Goal: Information Seeking & Learning: Learn about a topic

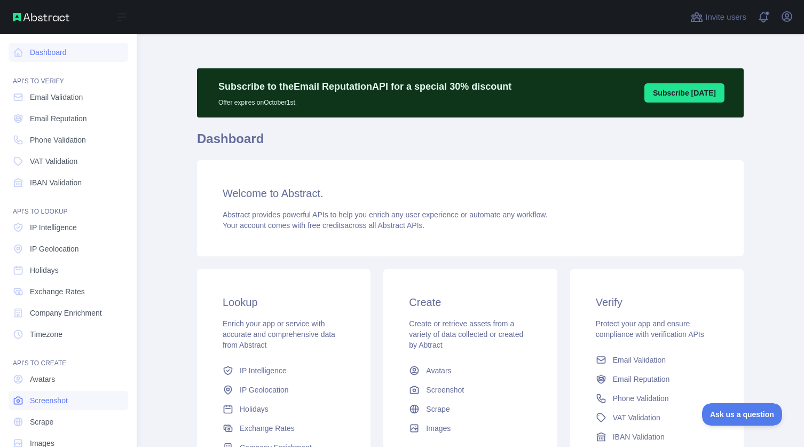
scroll to position [23, 0]
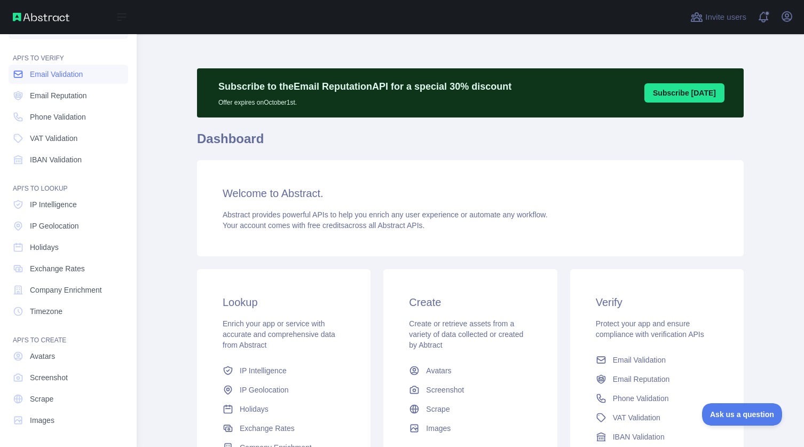
click at [73, 77] on span "Email Validation" at bounding box center [56, 74] width 53 height 11
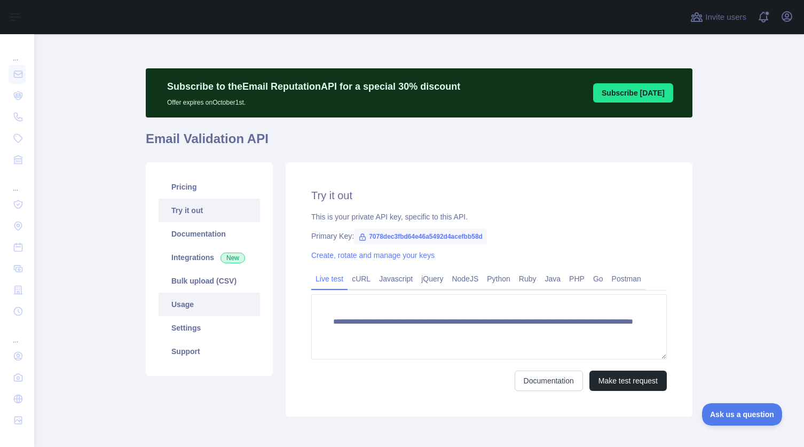
click at [191, 309] on link "Usage" at bounding box center [208, 303] width 101 height 23
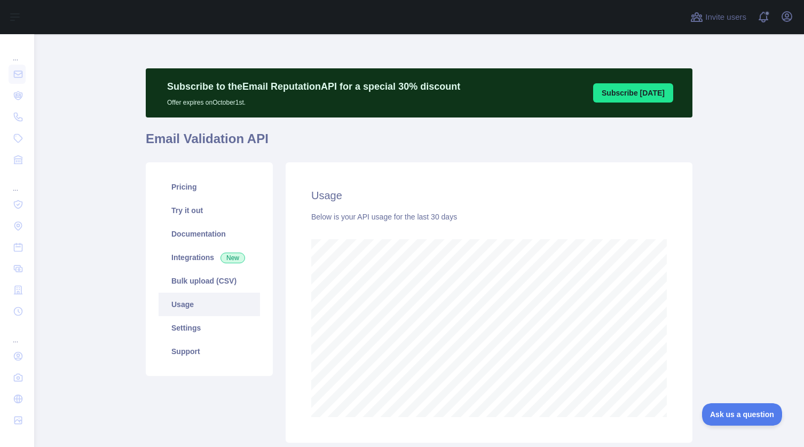
scroll to position [413, 770]
click at [183, 194] on link "Pricing" at bounding box center [208, 186] width 101 height 23
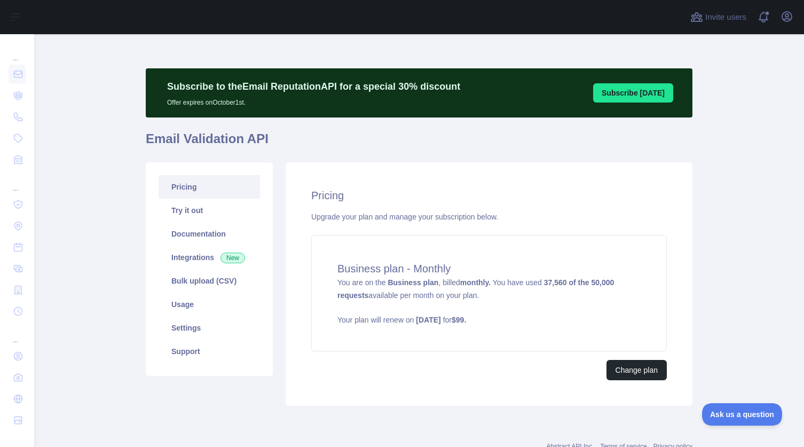
click at [736, 158] on main "Subscribe to the Email Reputation API for a special 30 % discount Offer expires…" at bounding box center [419, 240] width 770 height 413
click at [731, 88] on main "Subscribe to the Email Reputation API for a special 30 % discount Offer expires…" at bounding box center [419, 240] width 770 height 413
click at [716, 72] on main "Subscribe to the Email Reputation API for a special 30 % discount Offer expires…" at bounding box center [419, 240] width 770 height 413
click at [450, 54] on div "Subscribe to the Email Reputation API for a special 30 % discount Offer expires…" at bounding box center [419, 259] width 546 height 450
click at [219, 53] on div "Subscribe to the Email Reputation API for a special 30 % discount Offer expires…" at bounding box center [419, 259] width 546 height 450
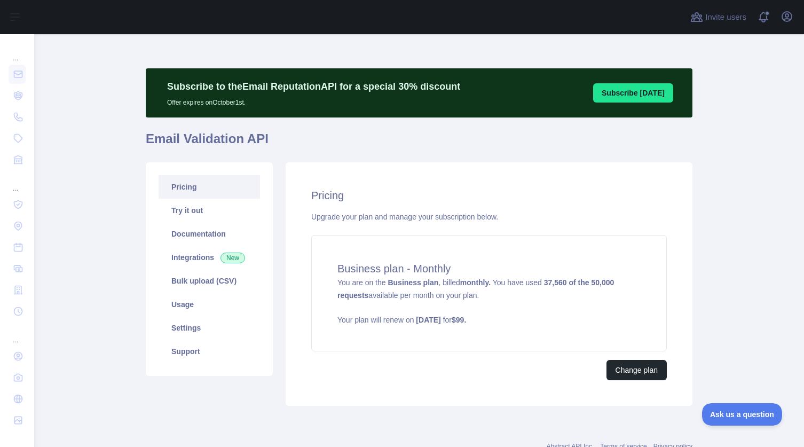
click at [102, 68] on main "Subscribe to the Email Reputation API for a special 30 % discount Offer expires…" at bounding box center [419, 240] width 770 height 413
click at [91, 141] on main "Subscribe to the Email Reputation API for a special 30 % discount Offer expires…" at bounding box center [419, 240] width 770 height 413
click at [326, 138] on h1 "Email Validation API" at bounding box center [419, 143] width 546 height 26
click at [496, 142] on h1 "Email Validation API" at bounding box center [419, 143] width 546 height 26
click at [576, 139] on h1 "Email Validation API" at bounding box center [419, 143] width 546 height 26
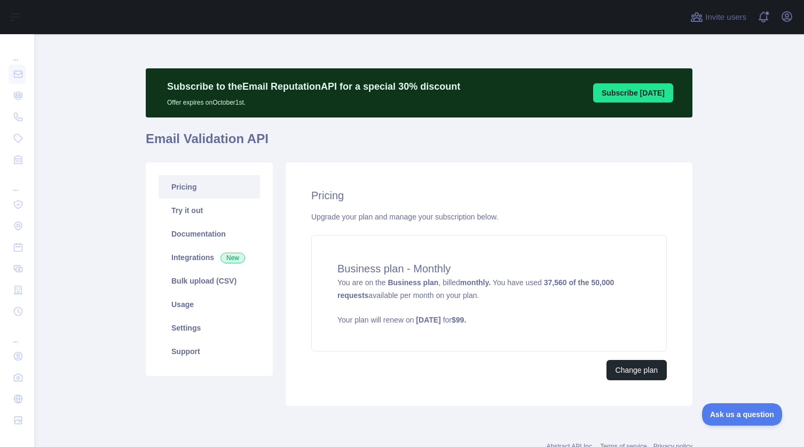
click at [770, 120] on main "Subscribe to the Email Reputation API for a special 30 % discount Offer expires…" at bounding box center [419, 240] width 770 height 413
click at [174, 220] on link "Try it out" at bounding box center [208, 210] width 101 height 23
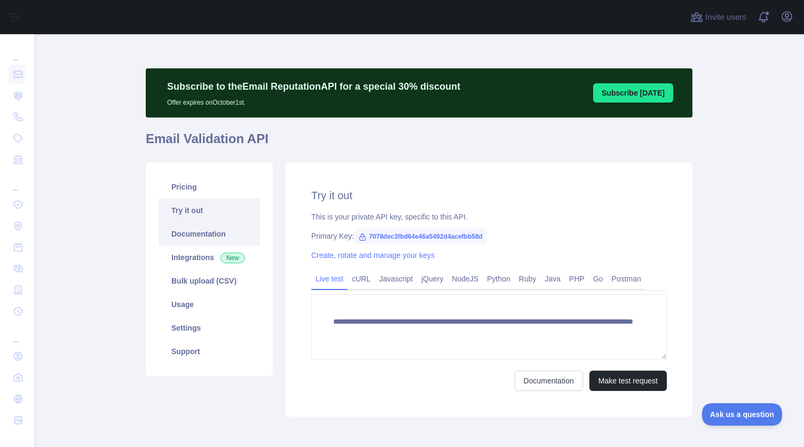
click at [183, 235] on link "Documentation" at bounding box center [208, 233] width 101 height 23
click at [186, 264] on link "Integrations New" at bounding box center [208, 256] width 101 height 23
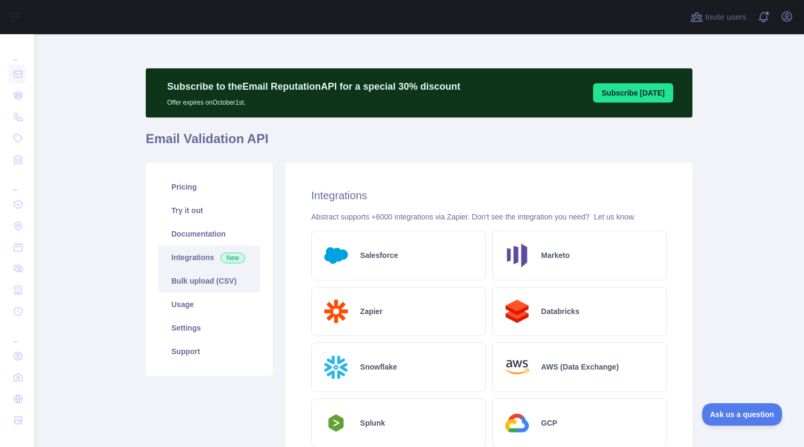
click at [188, 285] on link "Bulk upload (CSV)" at bounding box center [208, 280] width 101 height 23
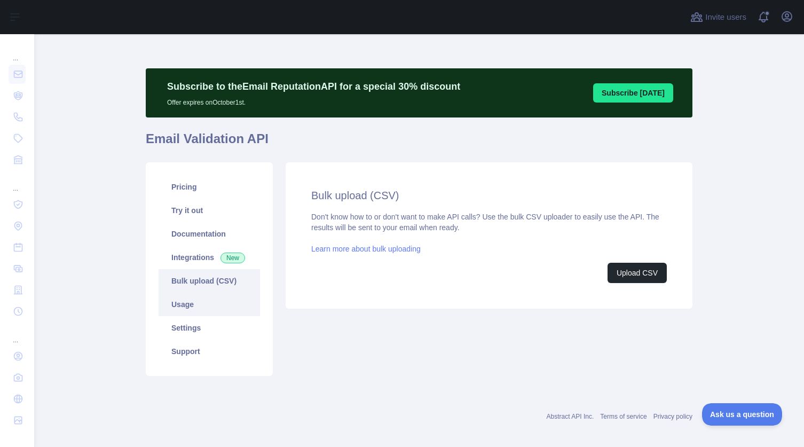
click at [184, 312] on link "Usage" at bounding box center [208, 303] width 101 height 23
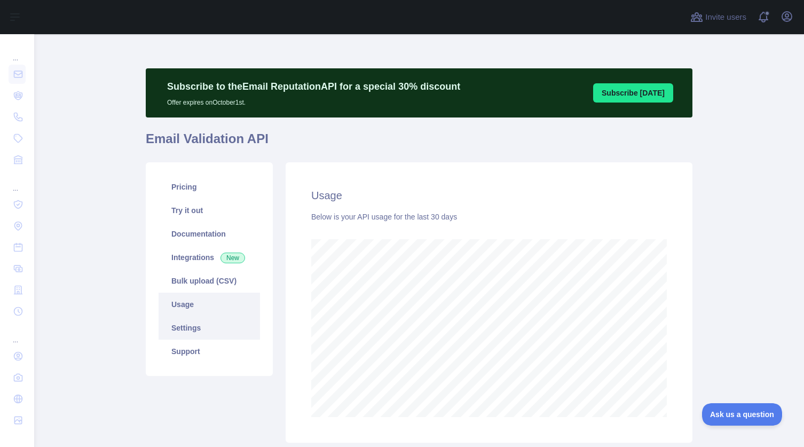
scroll to position [413, 770]
click at [182, 330] on link "Settings" at bounding box center [208, 327] width 101 height 23
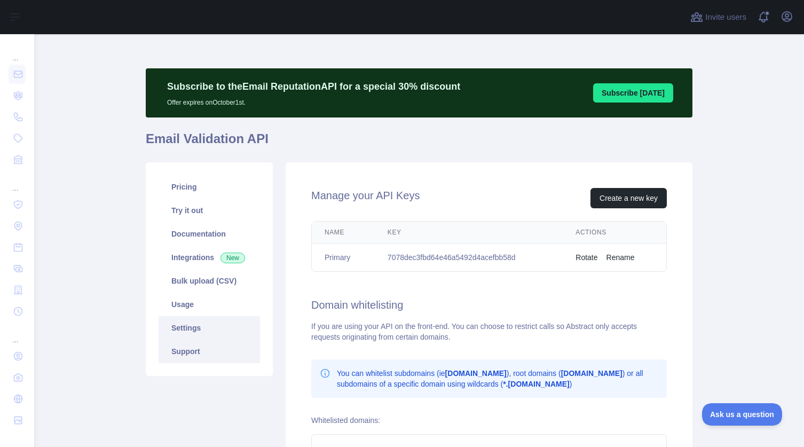
click at [184, 354] on link "Support" at bounding box center [208, 350] width 101 height 23
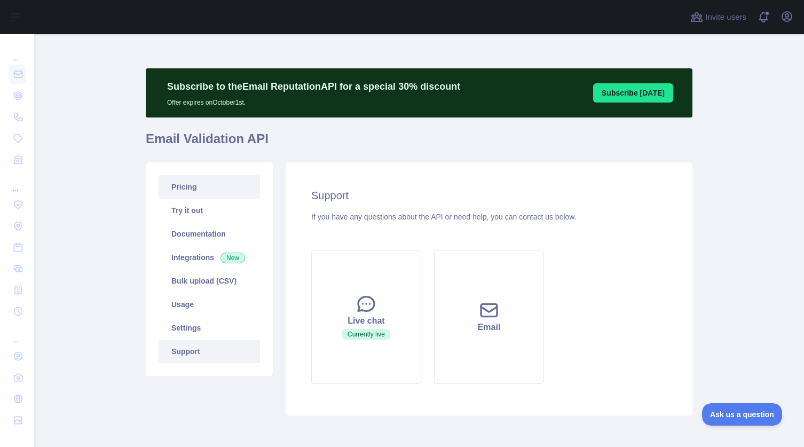
click at [189, 187] on link "Pricing" at bounding box center [208, 186] width 101 height 23
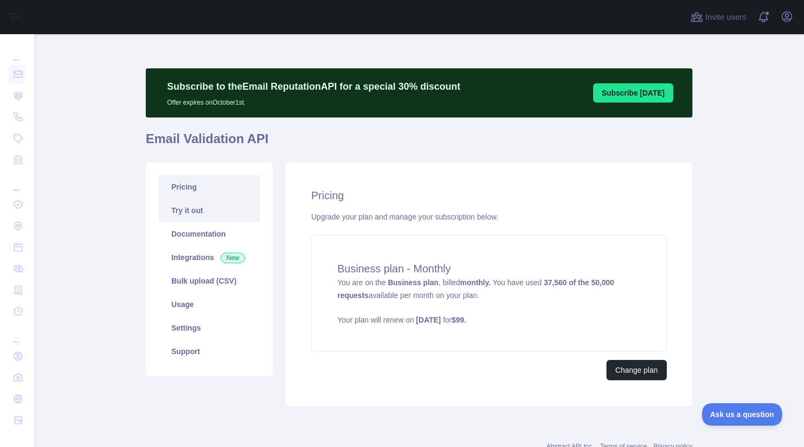
click at [189, 206] on link "Try it out" at bounding box center [208, 210] width 101 height 23
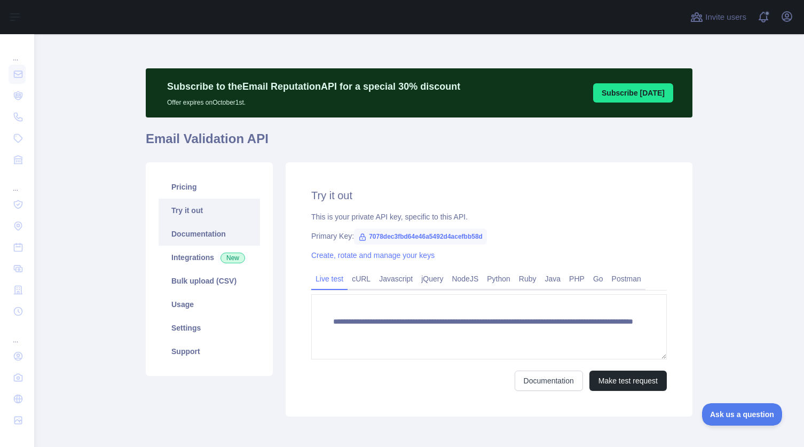
click at [195, 226] on link "Documentation" at bounding box center [208, 233] width 101 height 23
